Goal: Information Seeking & Learning: Learn about a topic

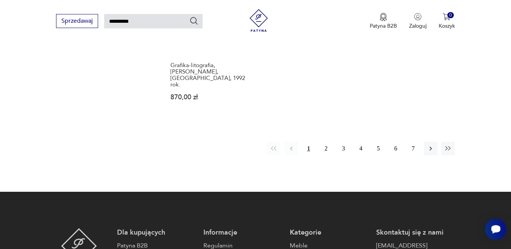
scroll to position [995, 0]
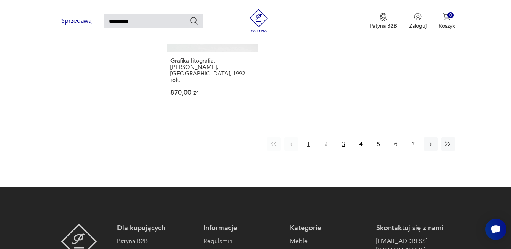
click at [343, 137] on button "3" at bounding box center [344, 144] width 14 height 14
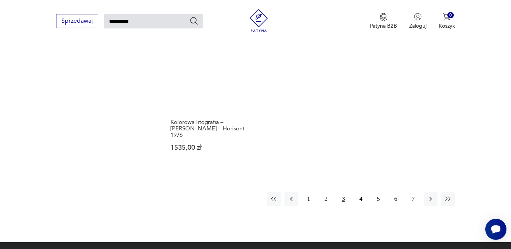
scroll to position [952, 0]
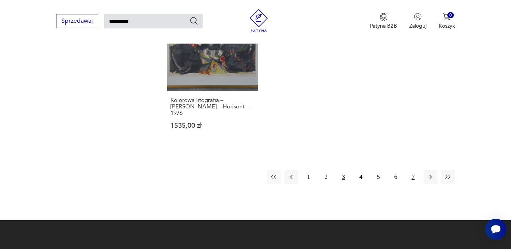
click at [413, 170] on button "7" at bounding box center [414, 177] width 14 height 14
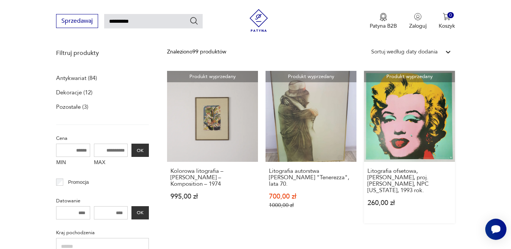
scroll to position [122, 0]
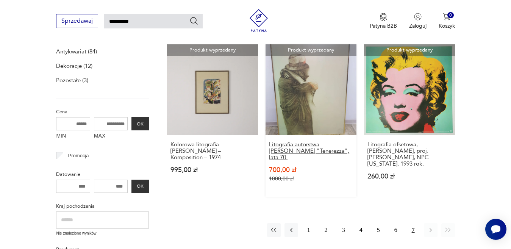
click at [312, 144] on h3 "Litografia autorstwa Bruno Bruni "Tenerezza", lata 70." at bounding box center [311, 150] width 84 height 19
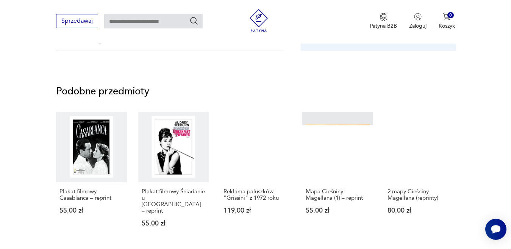
scroll to position [552, 0]
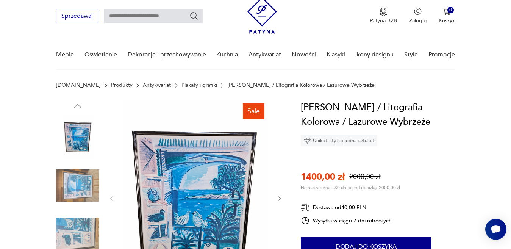
scroll to position [38, 0]
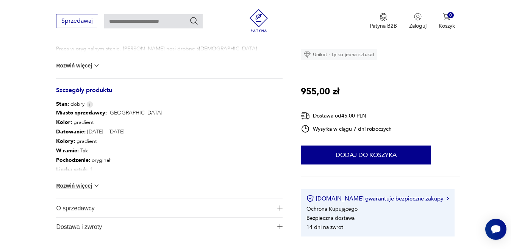
scroll to position [381, 0]
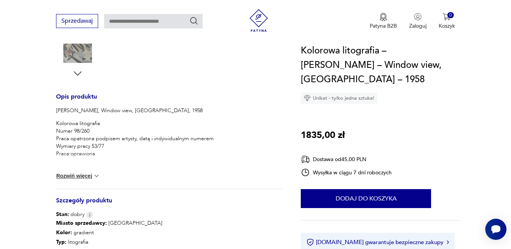
scroll to position [306, 0]
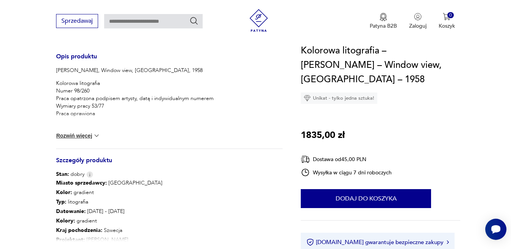
click at [96, 136] on img at bounding box center [97, 136] width 8 height 8
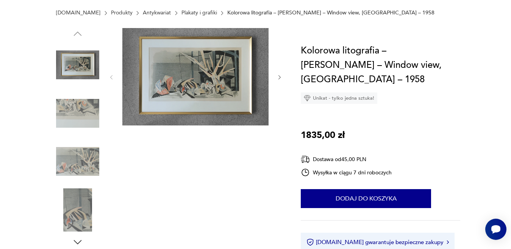
scroll to position [41, 0]
